Goal: Task Accomplishment & Management: Use online tool/utility

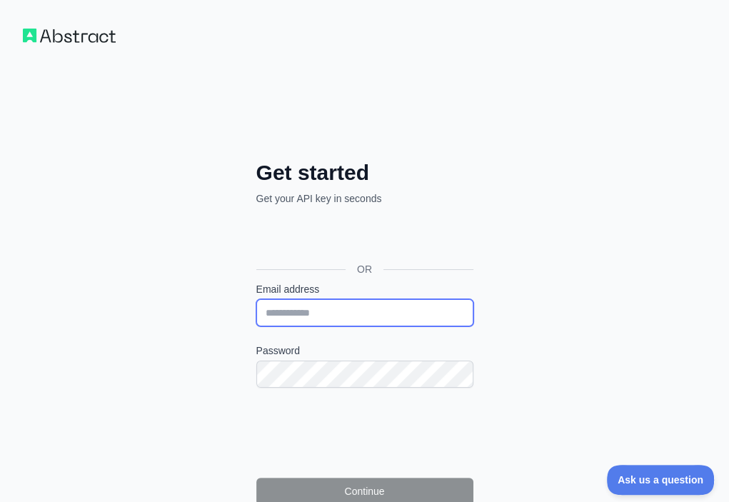
click at [256, 299] on input "Email address" at bounding box center [364, 312] width 217 height 27
paste input "**********"
type input "**********"
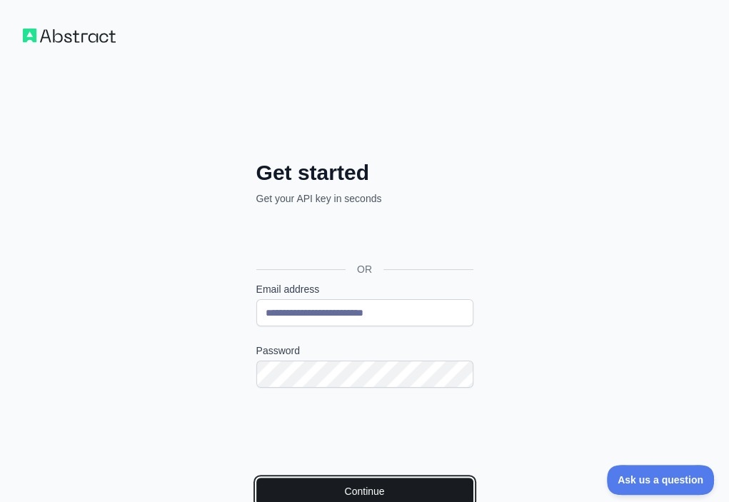
click at [256, 478] on button "Continue" at bounding box center [364, 491] width 217 height 27
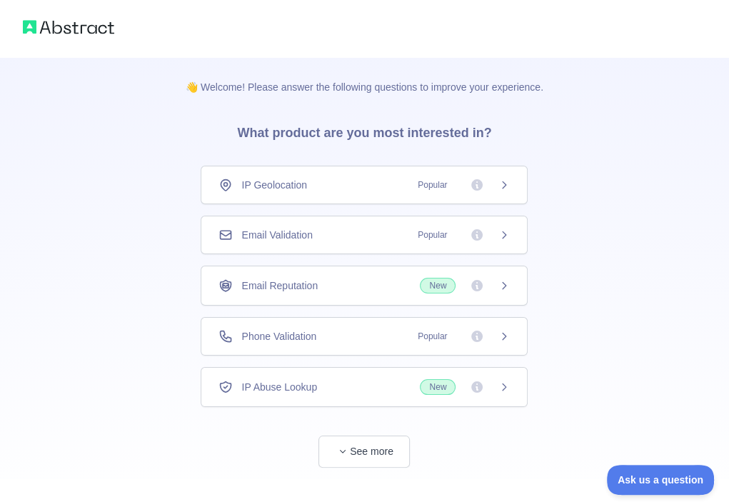
click at [326, 229] on div "Email Validation Popular" at bounding box center [364, 235] width 291 height 14
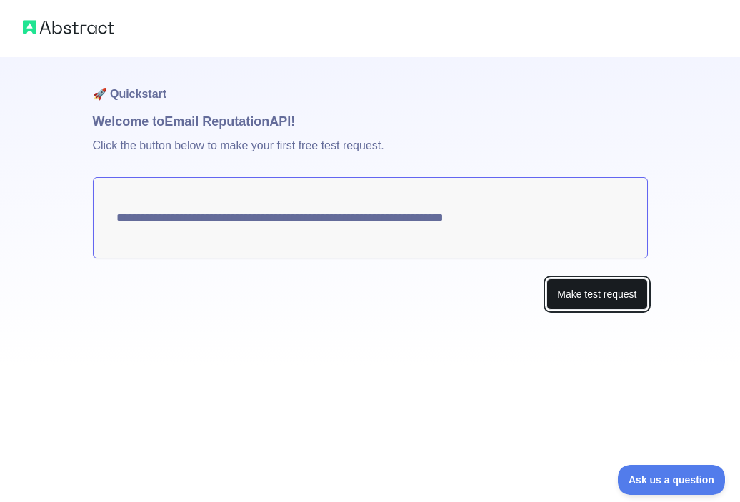
click at [622, 289] on button "Make test request" at bounding box center [597, 295] width 101 height 32
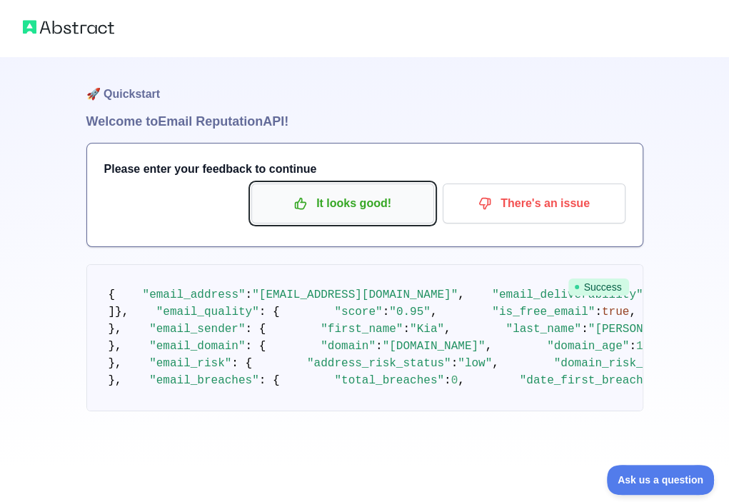
click at [386, 206] on p "It looks good!" at bounding box center [342, 203] width 161 height 24
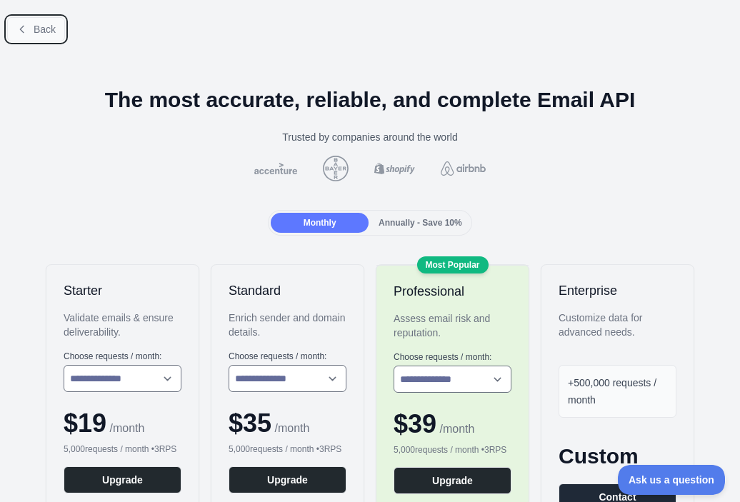
click at [44, 29] on span "Back" at bounding box center [45, 29] width 22 height 11
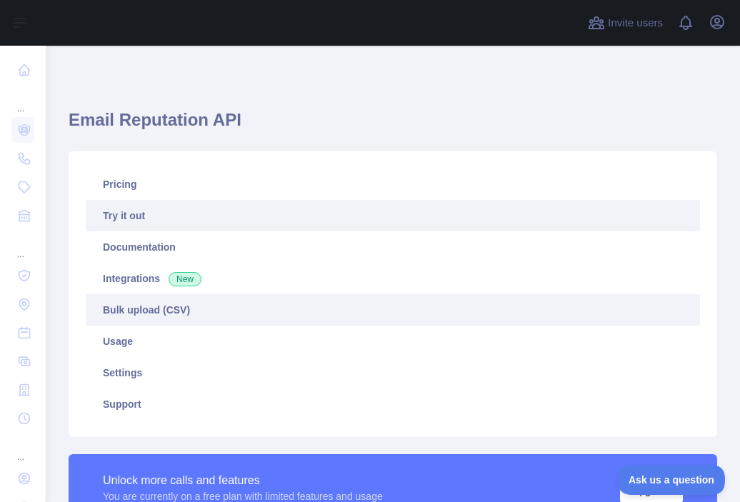
scroll to position [214, 0]
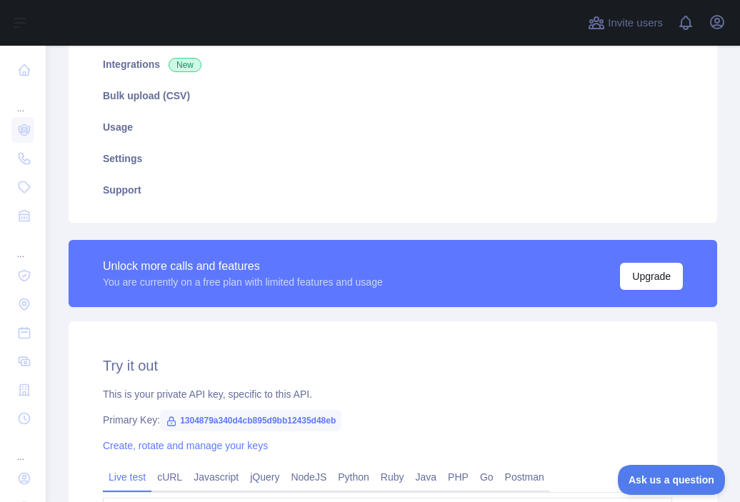
click at [276, 418] on span "1304879a340d4cb895d9bb12435d48eb" at bounding box center [250, 420] width 181 height 21
click at [275, 418] on span "1304879a340d4cb895d9bb12435d48eb" at bounding box center [250, 420] width 181 height 21
copy span "1304879a340d4cb895d9bb12435d48eb"
